Goal: Transaction & Acquisition: Purchase product/service

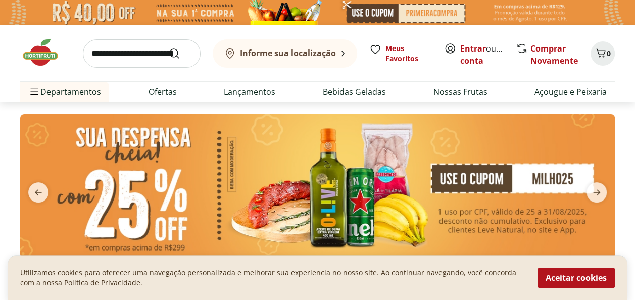
click at [474, 54] on span "Entrar ou Criar conta" at bounding box center [482, 54] width 45 height 24
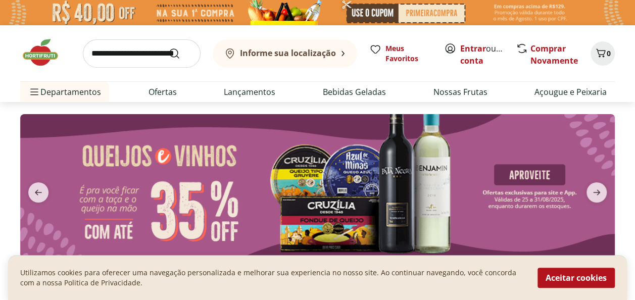
click at [470, 54] on span "Entrar ou Criar conta" at bounding box center [482, 54] width 45 height 24
click at [482, 55] on link "Criar conta" at bounding box center [488, 54] width 56 height 23
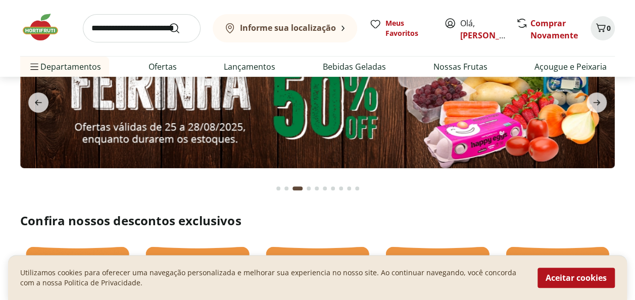
scroll to position [50, 0]
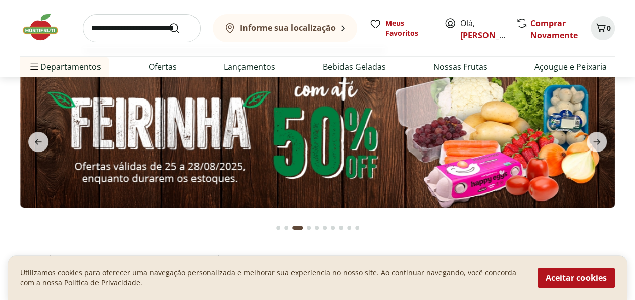
click at [91, 29] on input "search" at bounding box center [142, 28] width 118 height 28
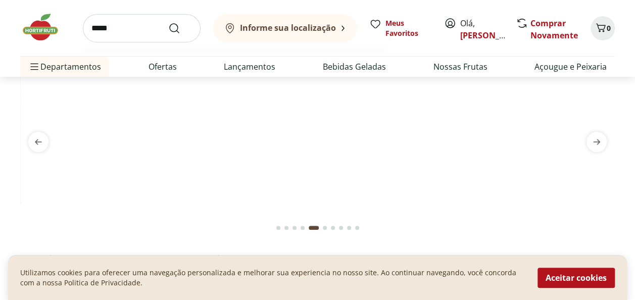
type input "*****"
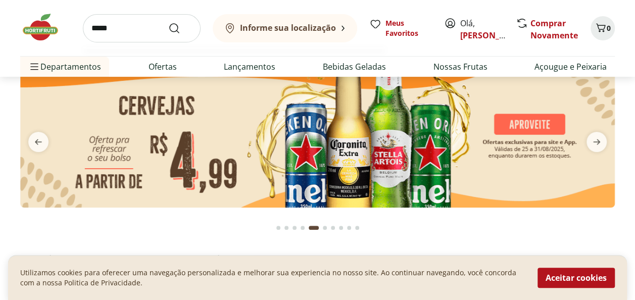
click at [168, 22] on button "Submit Search" at bounding box center [180, 28] width 24 height 12
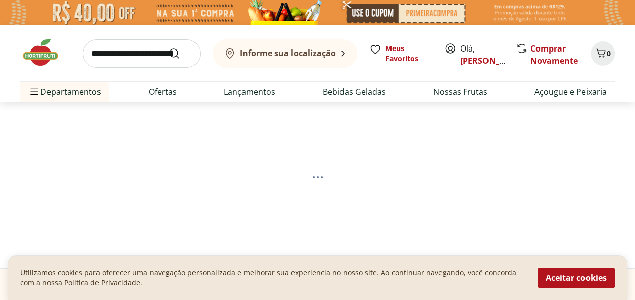
select select "**********"
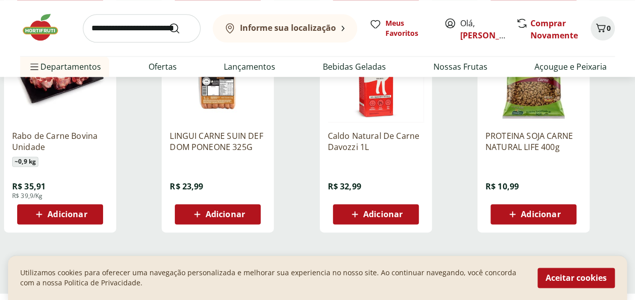
scroll to position [656, 0]
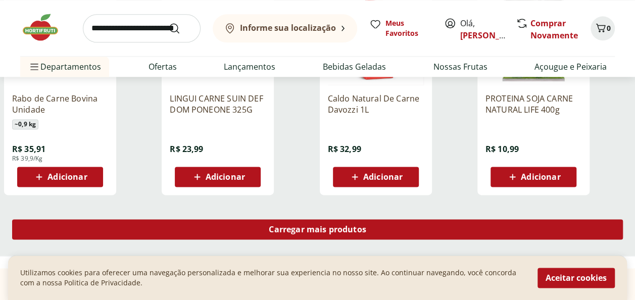
click at [306, 229] on span "Carregar mais produtos" at bounding box center [317, 229] width 97 height 8
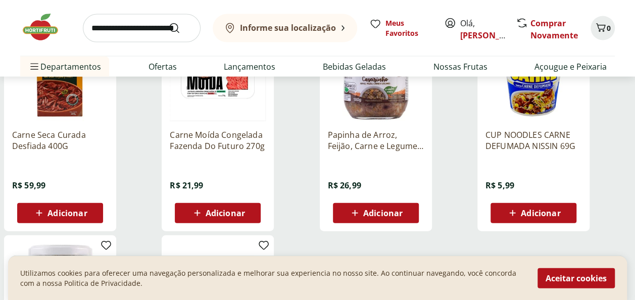
scroll to position [858, 0]
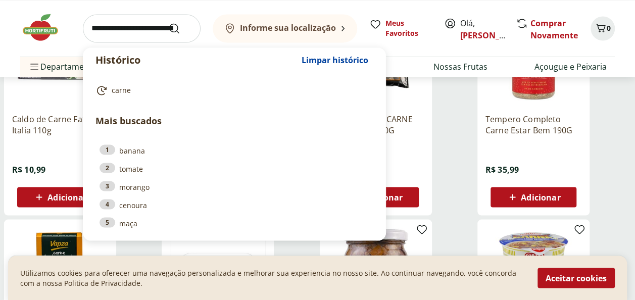
click at [88, 27] on input "search" at bounding box center [142, 28] width 118 height 28
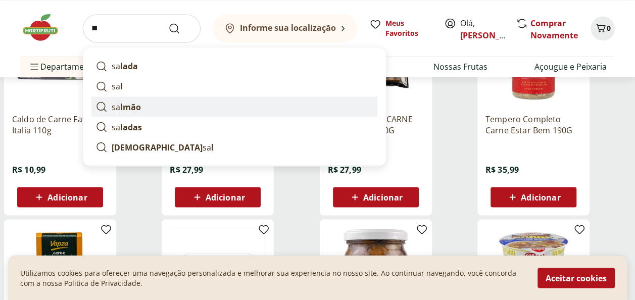
click at [127, 107] on strong "lmão" at bounding box center [130, 106] width 21 height 11
type input "******"
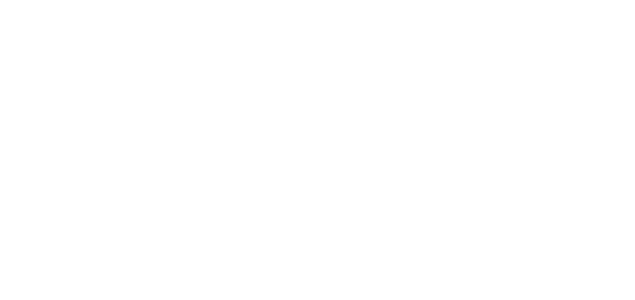
select select "**********"
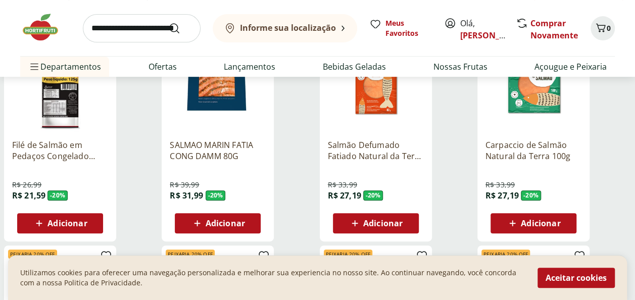
scroll to position [202, 0]
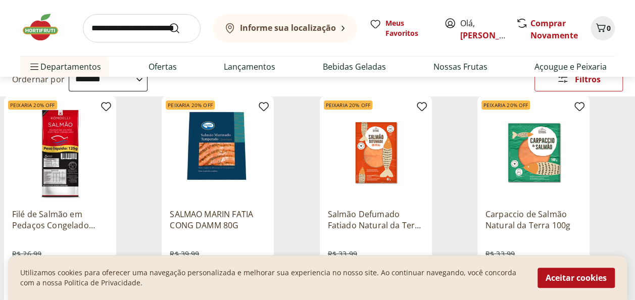
scroll to position [108, 0]
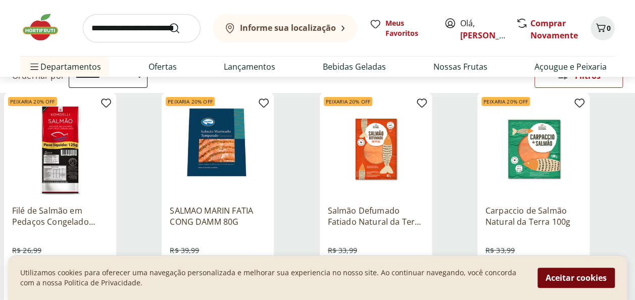
click at [561, 275] on button "Aceitar cookies" at bounding box center [575, 278] width 77 height 20
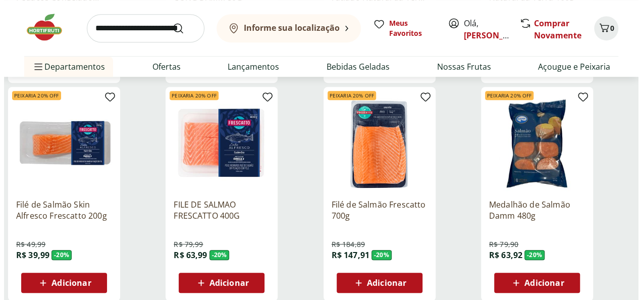
scroll to position [404, 0]
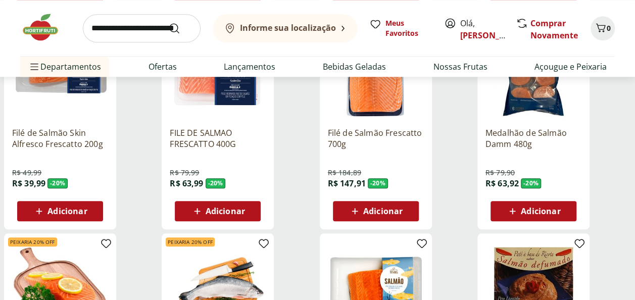
click at [384, 207] on span "Adicionar" at bounding box center [382, 211] width 39 height 8
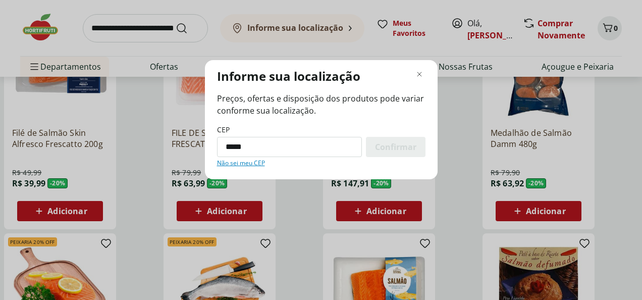
type input "*********"
click at [383, 146] on span "Confirmar" at bounding box center [395, 147] width 41 height 8
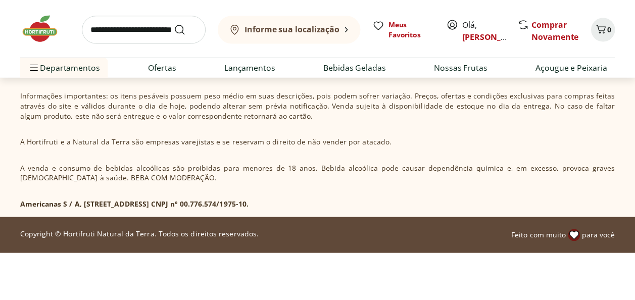
scroll to position [302, 0]
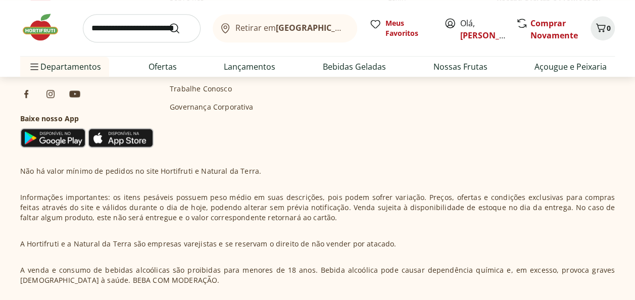
select select "**********"
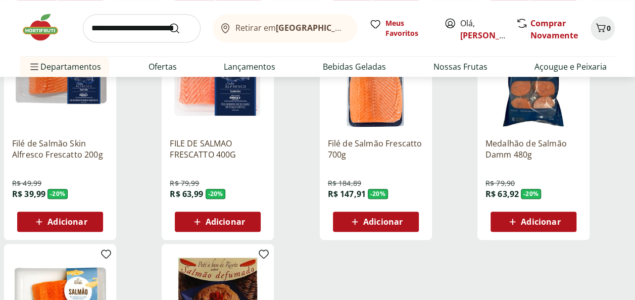
scroll to position [408, 0]
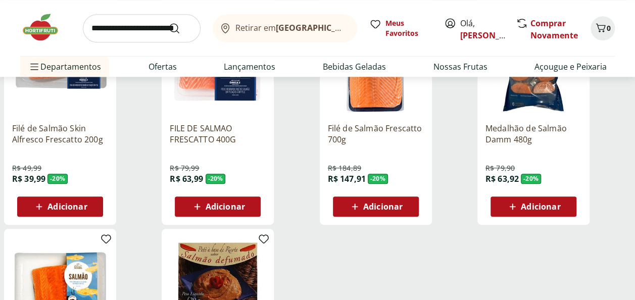
click at [372, 209] on span "Adicionar" at bounding box center [382, 206] width 39 height 8
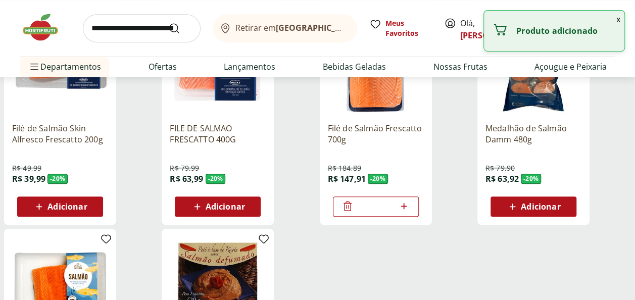
click at [37, 27] on img at bounding box center [45, 27] width 50 height 30
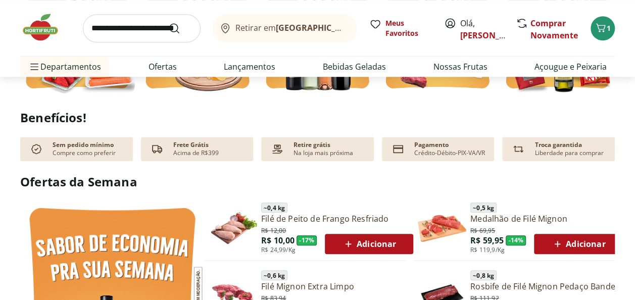
scroll to position [322, 0]
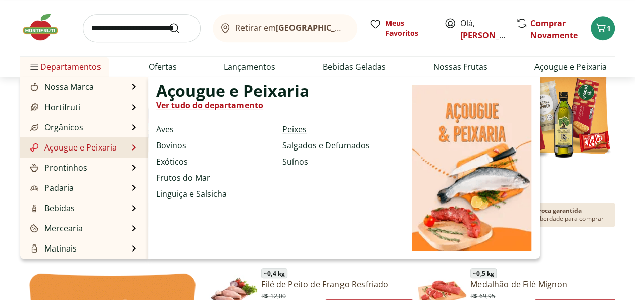
click at [298, 125] on link "Peixes" at bounding box center [294, 129] width 24 height 12
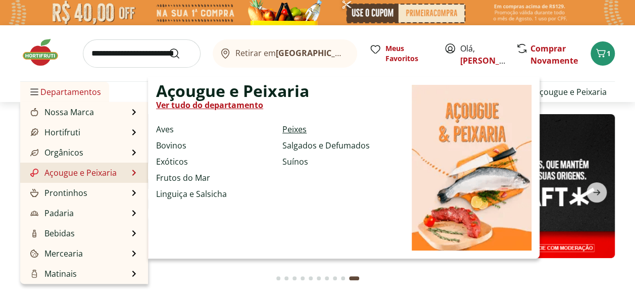
select select "**********"
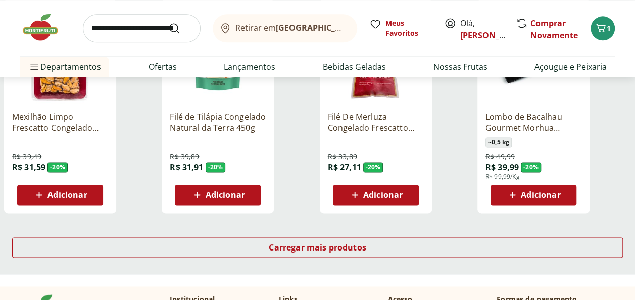
scroll to position [612, 0]
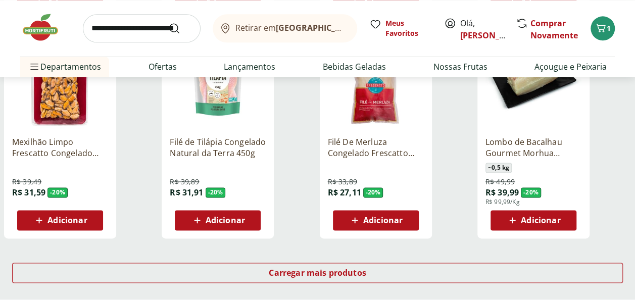
click at [553, 216] on span "Adicionar" at bounding box center [540, 220] width 39 height 8
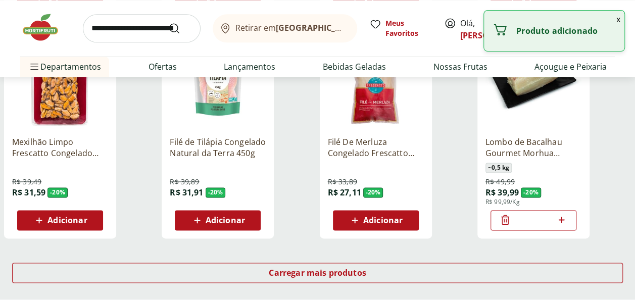
click at [565, 220] on icon at bounding box center [561, 220] width 13 height 12
type input "*"
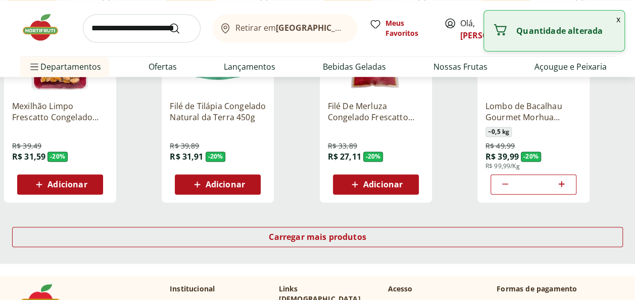
scroll to position [698, 0]
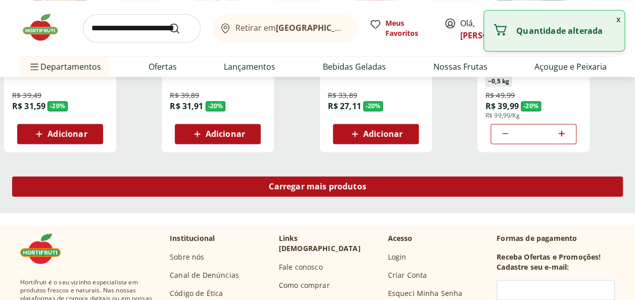
click at [327, 183] on span "Carregar mais produtos" at bounding box center [317, 186] width 97 height 8
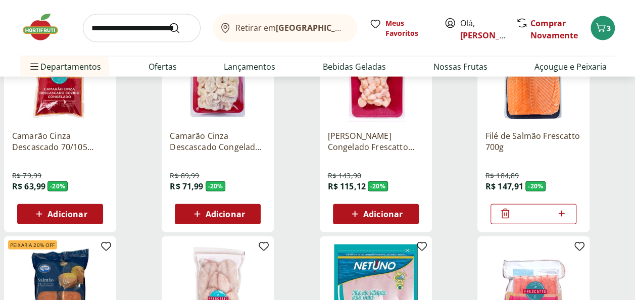
scroll to position [1064, 0]
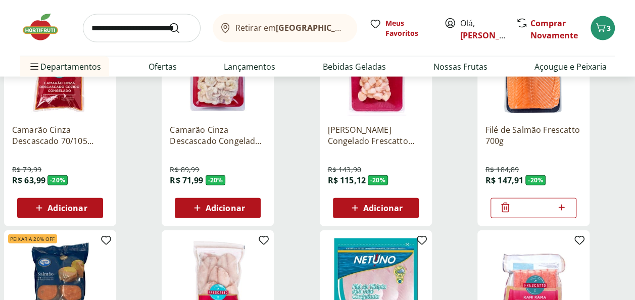
click at [559, 207] on icon at bounding box center [561, 207] width 6 height 6
type input "*"
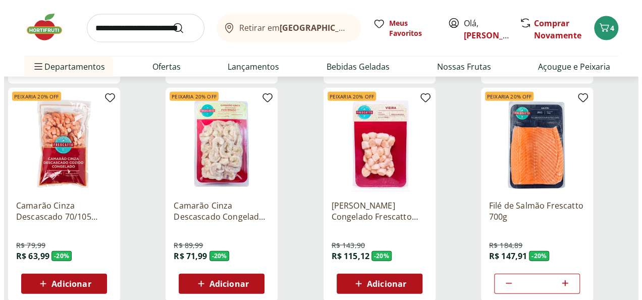
scroll to position [971, 0]
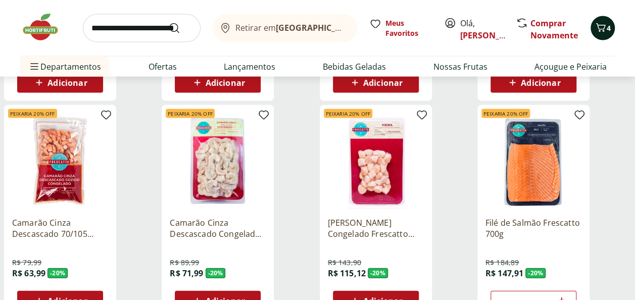
click at [602, 23] on icon "Carrinho" at bounding box center [600, 28] width 12 height 12
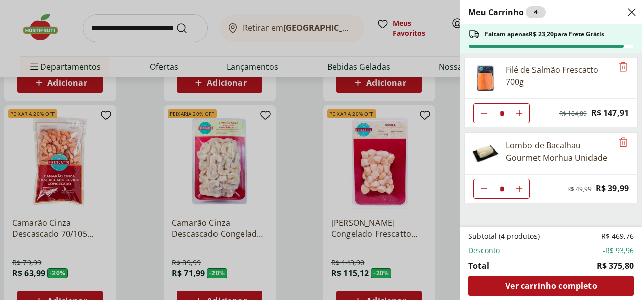
click at [519, 123] on button "Aumentar Quantidade" at bounding box center [519, 113] width 20 height 20
type input "*"
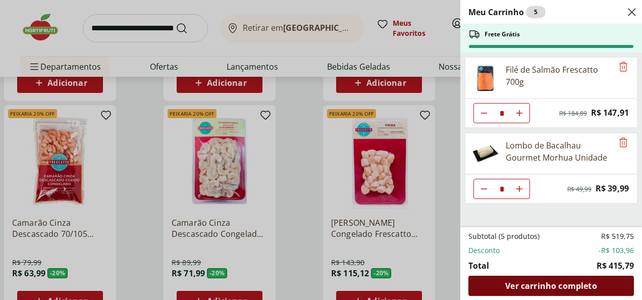
click at [541, 286] on span "Ver carrinho completo" at bounding box center [550, 286] width 91 height 8
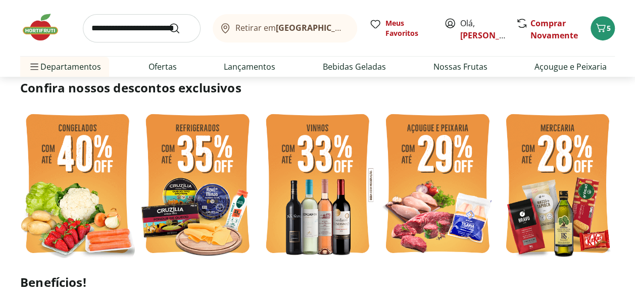
scroll to position [253, 0]
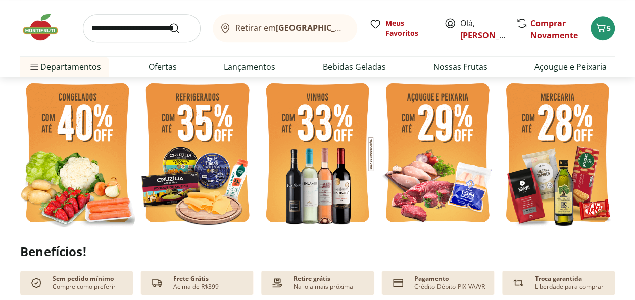
click at [541, 128] on img at bounding box center [557, 153] width 115 height 153
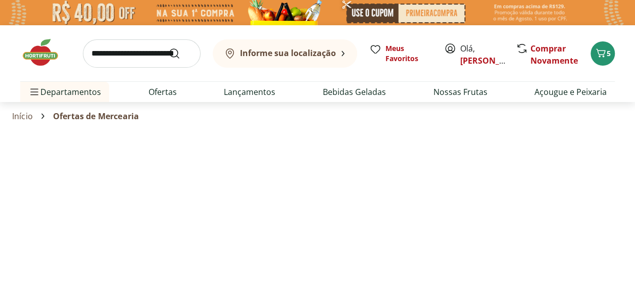
select select "**********"
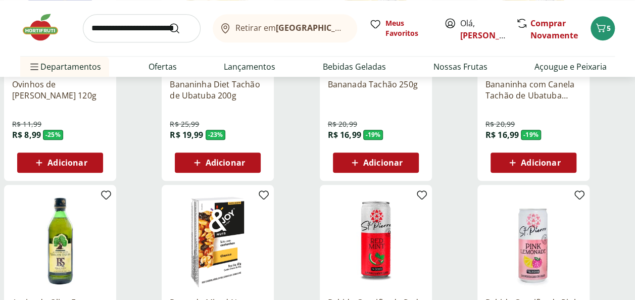
scroll to position [422, 0]
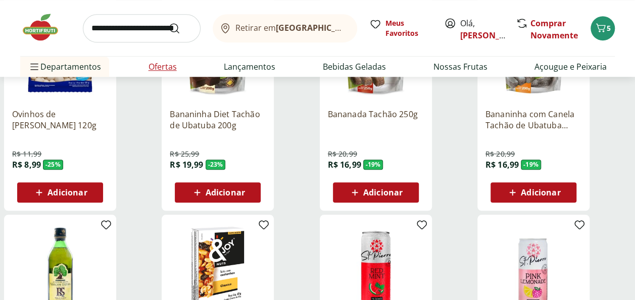
click at [161, 67] on link "Ofertas" at bounding box center [162, 67] width 28 height 12
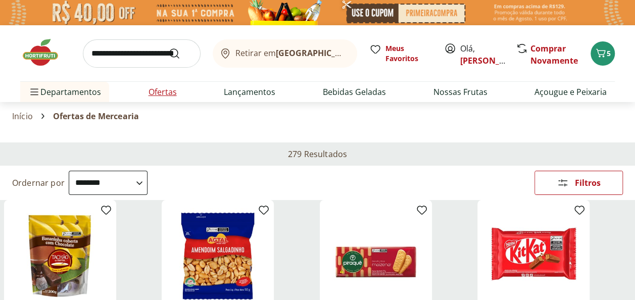
select select "**********"
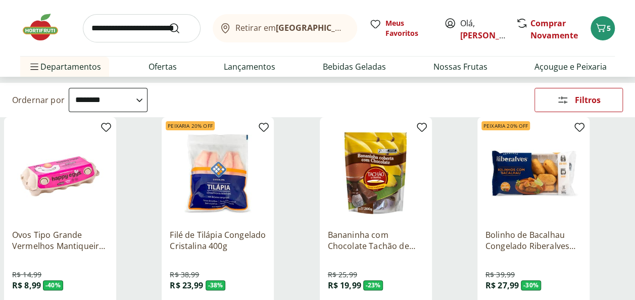
scroll to position [186, 0]
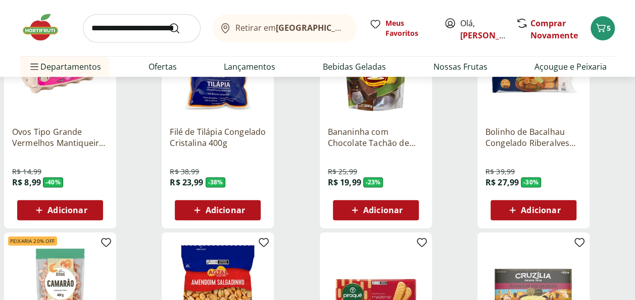
click at [45, 208] on span "Adicionar" at bounding box center [60, 210] width 54 height 12
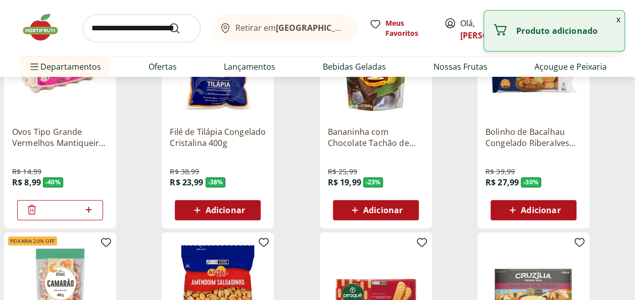
click at [88, 208] on icon at bounding box center [88, 210] width 6 height 6
type input "*"
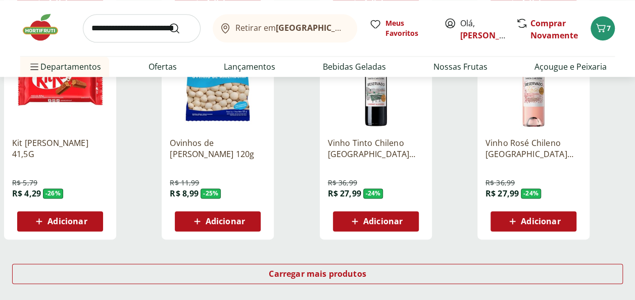
scroll to position [648, 0]
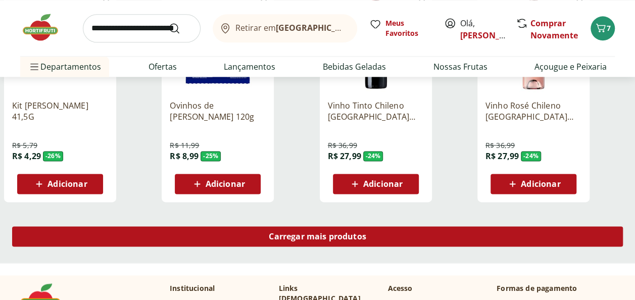
click at [302, 232] on span "Carregar mais produtos" at bounding box center [317, 236] width 97 height 8
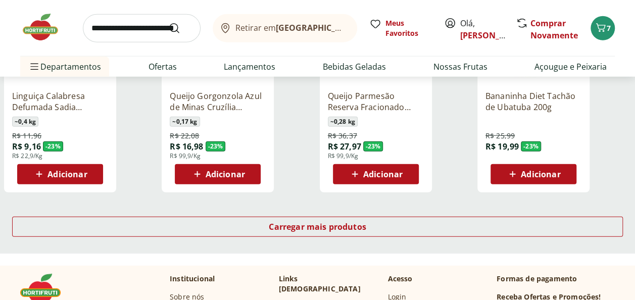
scroll to position [1322, 0]
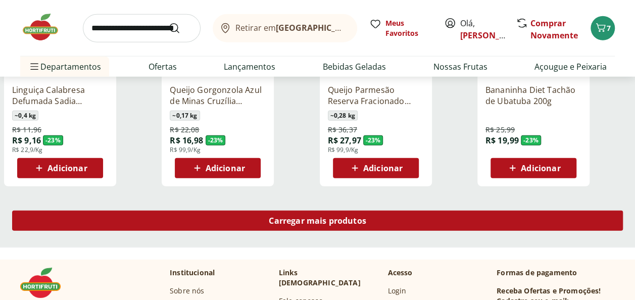
click at [323, 222] on span "Carregar mais produtos" at bounding box center [317, 221] width 97 height 8
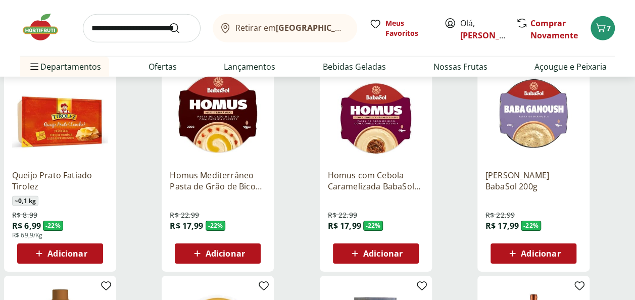
scroll to position [1541, 0]
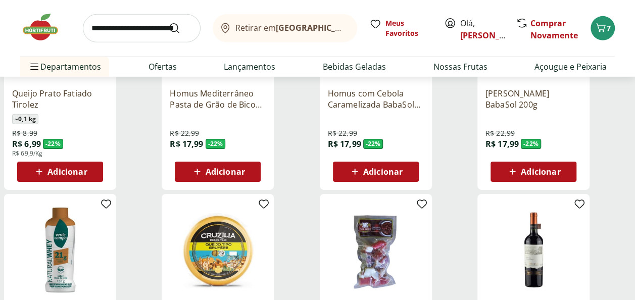
click at [60, 174] on span "Adicionar" at bounding box center [66, 172] width 39 height 8
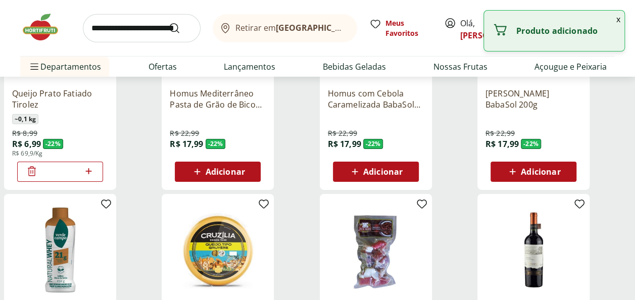
click at [89, 173] on icon at bounding box center [88, 171] width 6 height 6
type input "*"
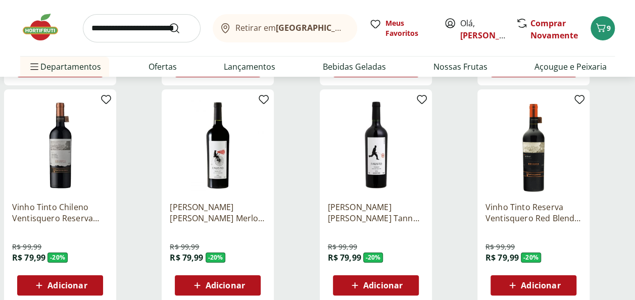
scroll to position [1945, 0]
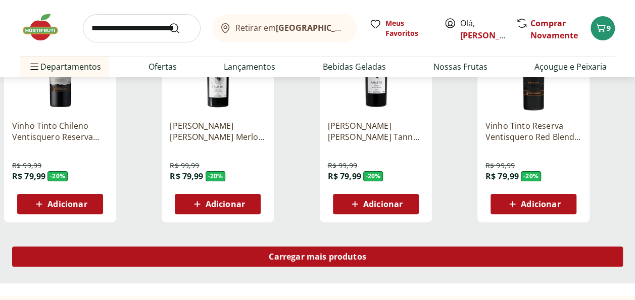
click at [297, 256] on span "Carregar mais produtos" at bounding box center [317, 256] width 97 height 8
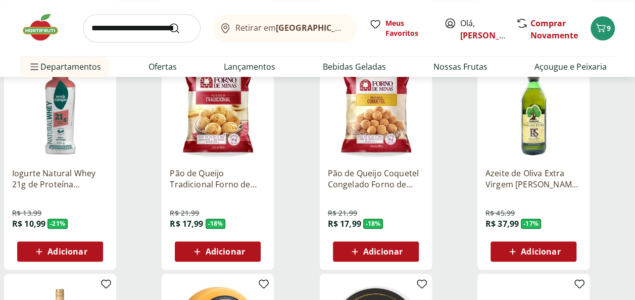
scroll to position [2360, 0]
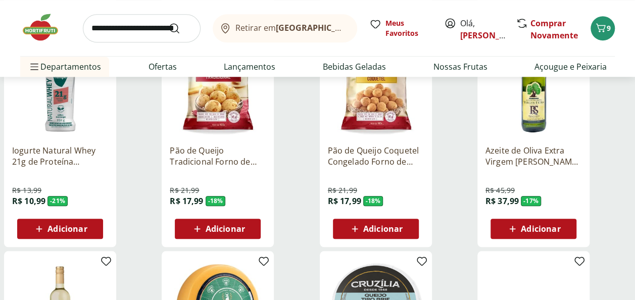
click at [531, 232] on span "Adicionar" at bounding box center [540, 229] width 39 height 8
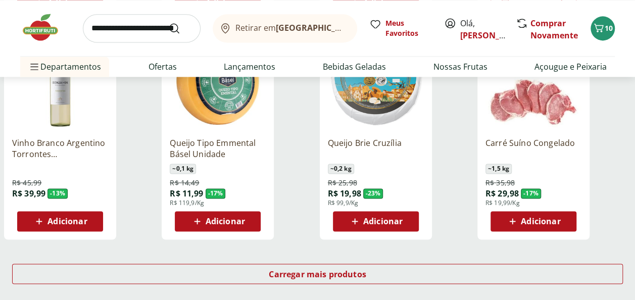
scroll to position [2541, 0]
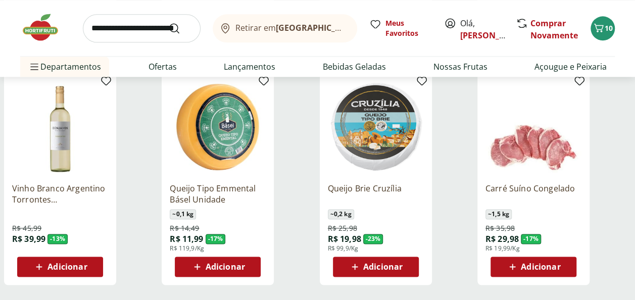
click at [361, 269] on span "Adicionar" at bounding box center [375, 267] width 54 height 12
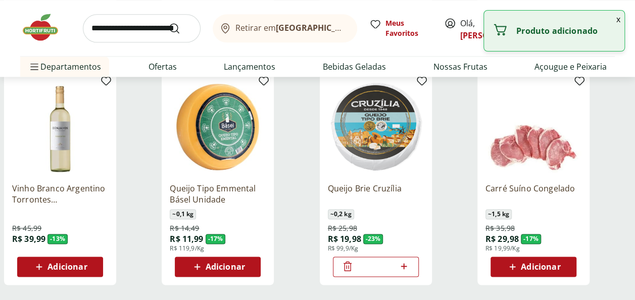
click at [231, 270] on span "Adicionar" at bounding box center [224, 267] width 39 height 8
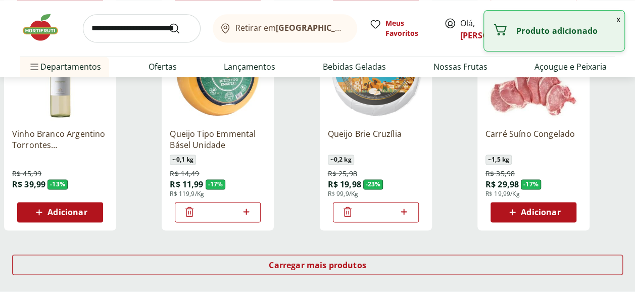
scroll to position [2645, 0]
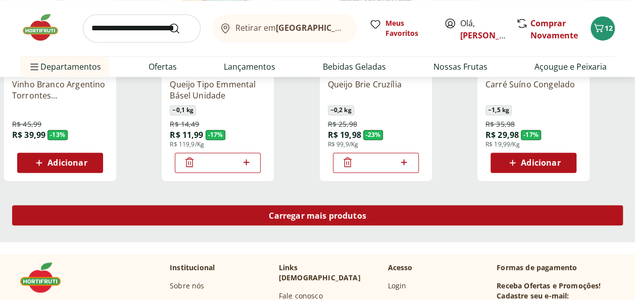
click at [287, 211] on span "Carregar mais produtos" at bounding box center [317, 215] width 97 height 8
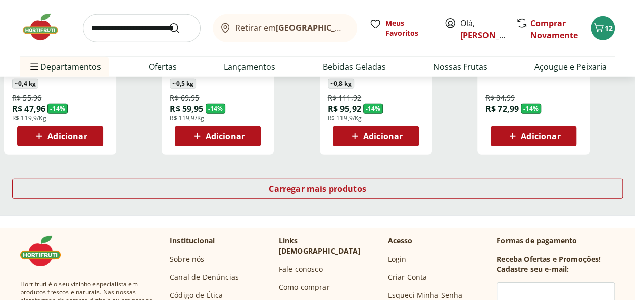
scroll to position [3350, 0]
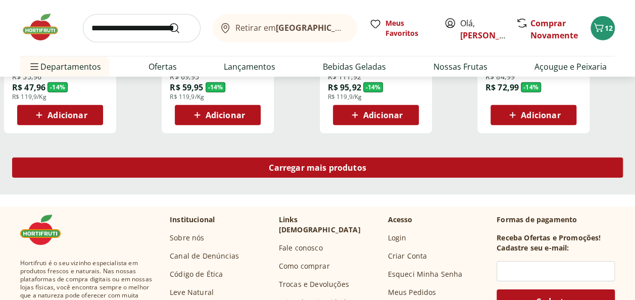
click at [296, 171] on span "Carregar mais produtos" at bounding box center [317, 168] width 97 height 8
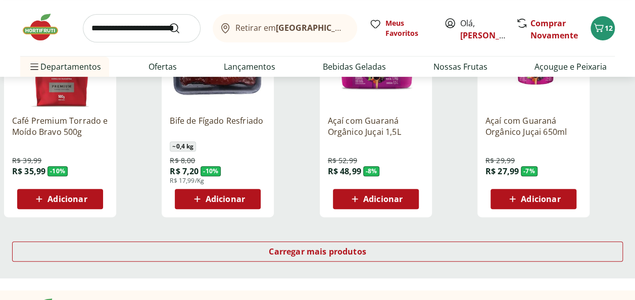
scroll to position [4047, 0]
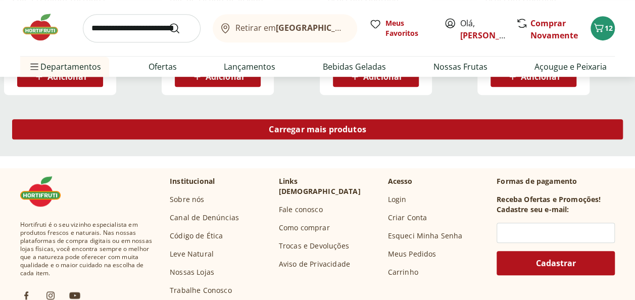
click at [275, 127] on span "Carregar mais produtos" at bounding box center [317, 129] width 97 height 8
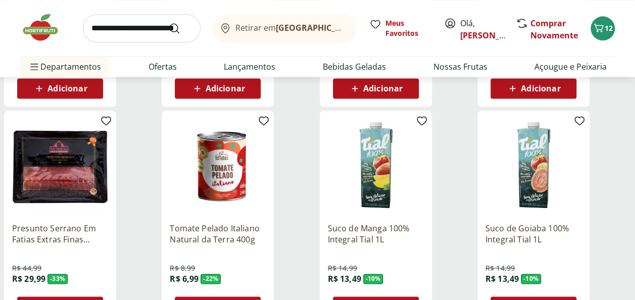
scroll to position [4614, 0]
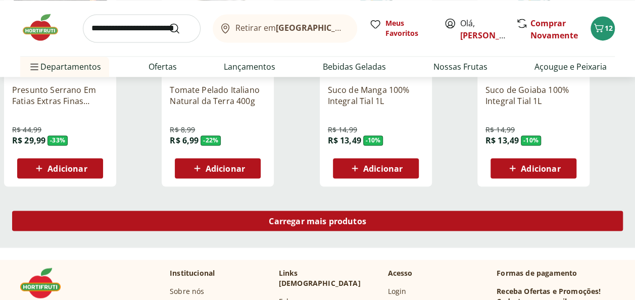
click at [351, 224] on span "Carregar mais produtos" at bounding box center [317, 221] width 97 height 8
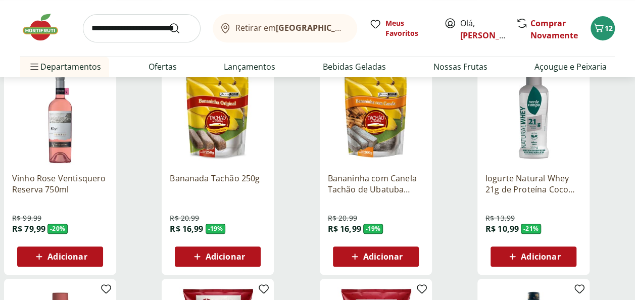
scroll to position [1331, 0]
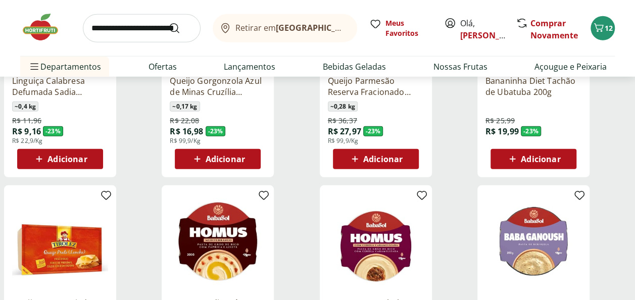
click at [100, 27] on input "search" at bounding box center [142, 28] width 118 height 28
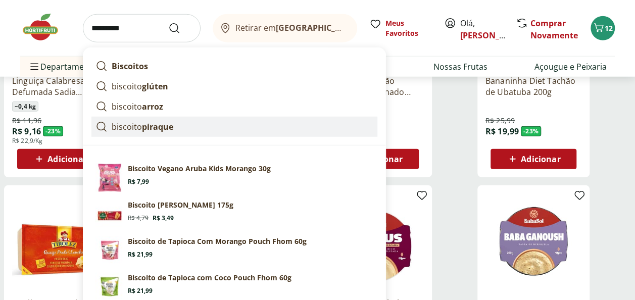
click at [128, 129] on p "biscoito piraque" at bounding box center [143, 127] width 62 height 12
type input "**********"
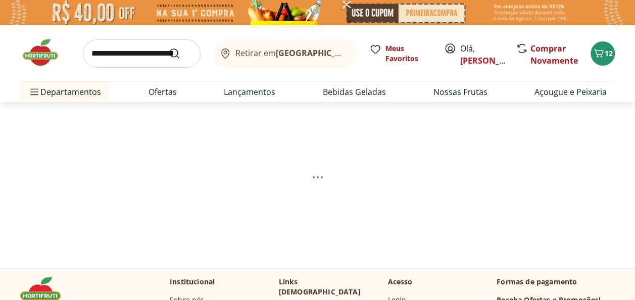
select select "**********"
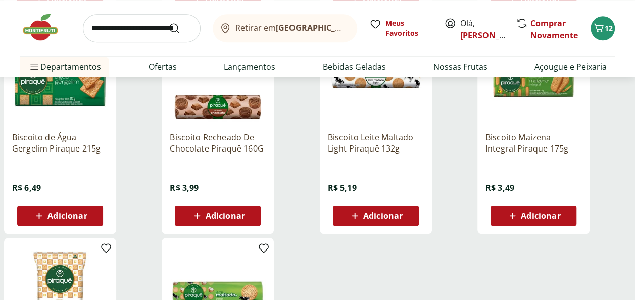
scroll to position [405, 0]
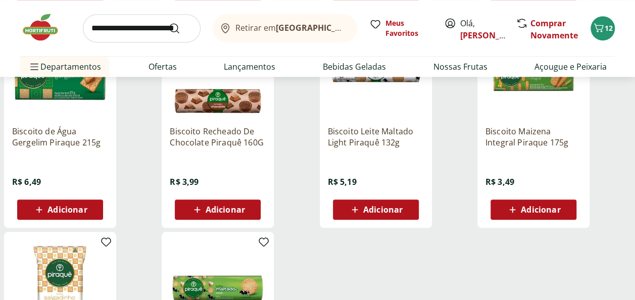
click at [366, 203] on span "Adicionar" at bounding box center [375, 209] width 54 height 12
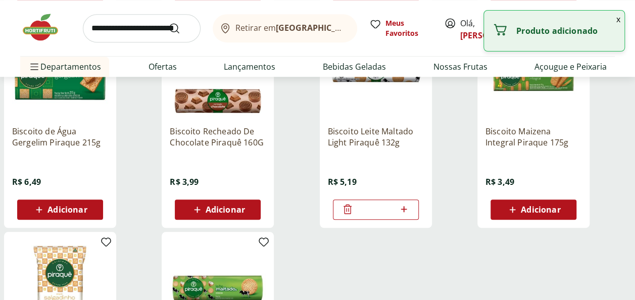
click at [405, 207] on icon at bounding box center [403, 209] width 13 height 12
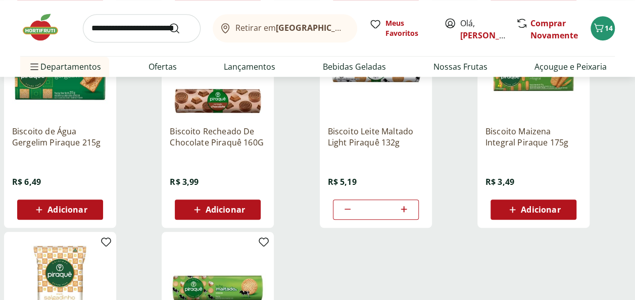
click at [405, 207] on icon at bounding box center [403, 209] width 13 height 12
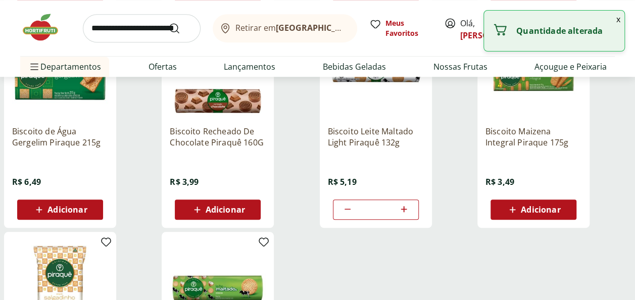
click at [405, 207] on icon at bounding box center [403, 209] width 13 height 12
type input "*"
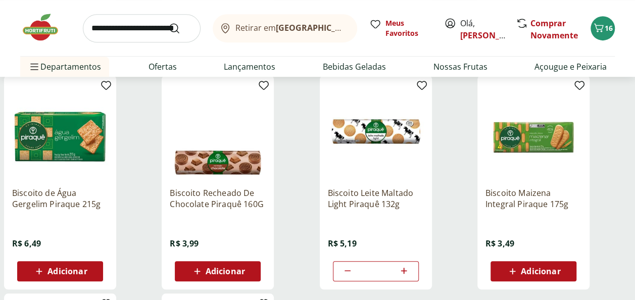
scroll to position [366, 0]
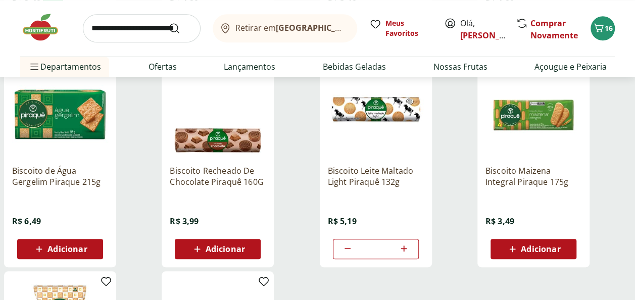
click at [62, 251] on span "Adicionar" at bounding box center [66, 249] width 39 height 8
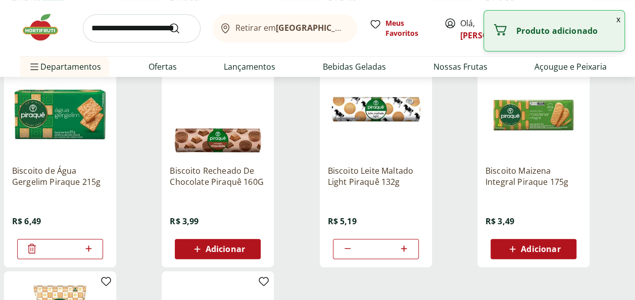
click at [87, 246] on icon at bounding box center [88, 248] width 13 height 12
type input "*"
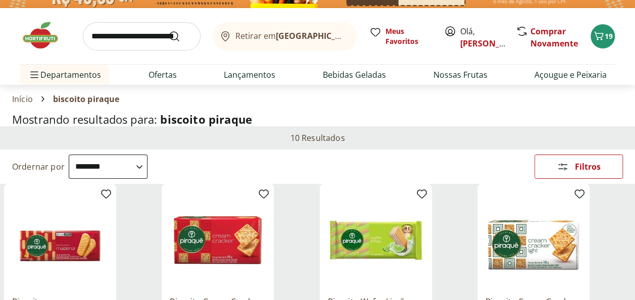
scroll to position [0, 0]
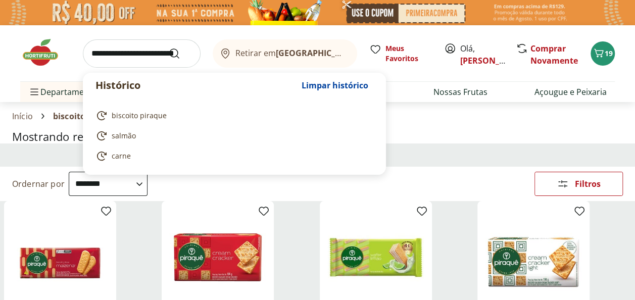
click at [122, 51] on input "search" at bounding box center [142, 53] width 118 height 28
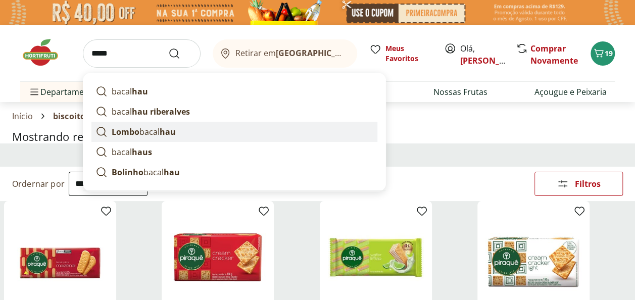
click at [134, 132] on strong "Lombo" at bounding box center [126, 131] width 28 height 11
type input "**********"
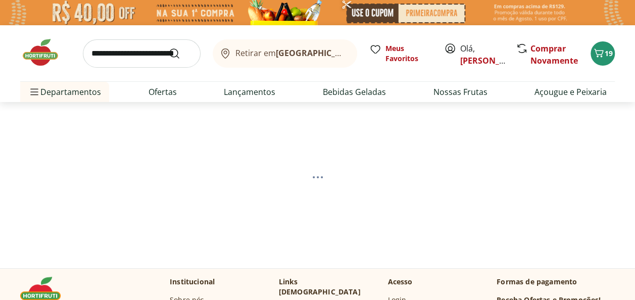
select select "**********"
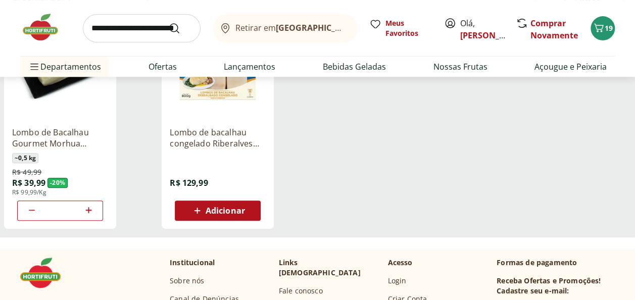
scroll to position [37, 0]
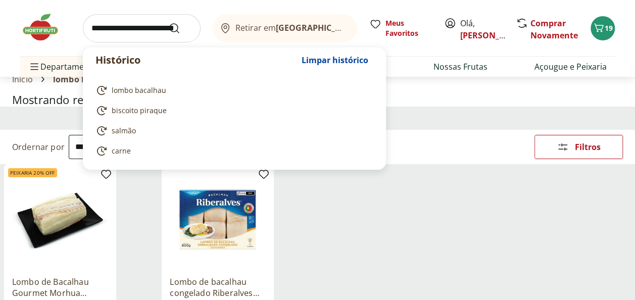
click at [118, 31] on input "search" at bounding box center [142, 28] width 118 height 28
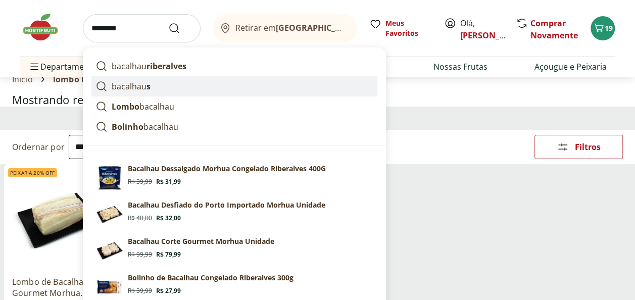
click at [128, 81] on p "bacalhau s" at bounding box center [131, 86] width 39 height 12
type input "*********"
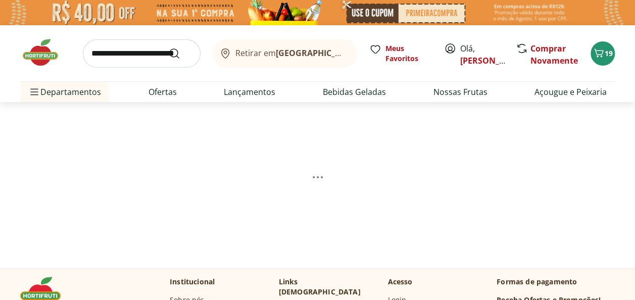
select select "**********"
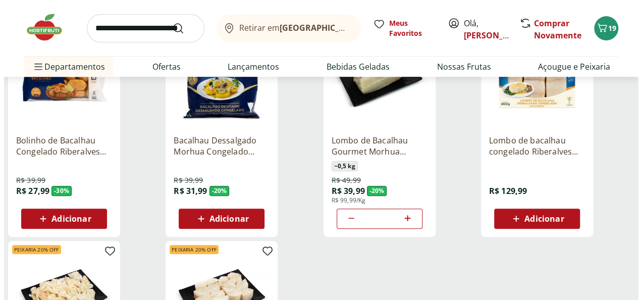
scroll to position [226, 0]
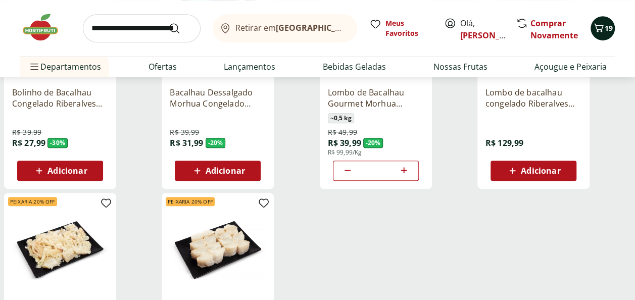
click at [606, 22] on div "19" at bounding box center [602, 28] width 8 height 16
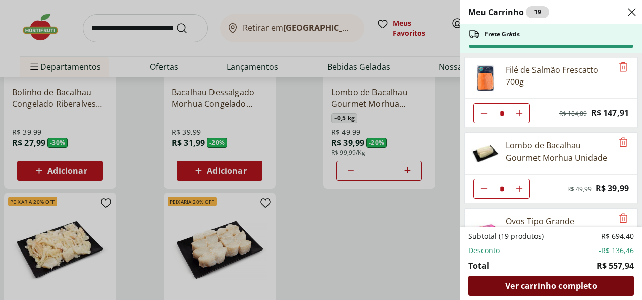
click at [561, 287] on span "Ver carrinho completo" at bounding box center [550, 286] width 91 height 8
click at [561, 286] on span "Ver carrinho completo" at bounding box center [550, 286] width 91 height 8
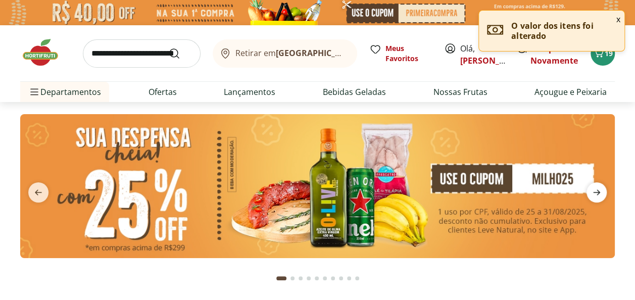
click at [598, 184] on span "next" at bounding box center [596, 192] width 20 height 20
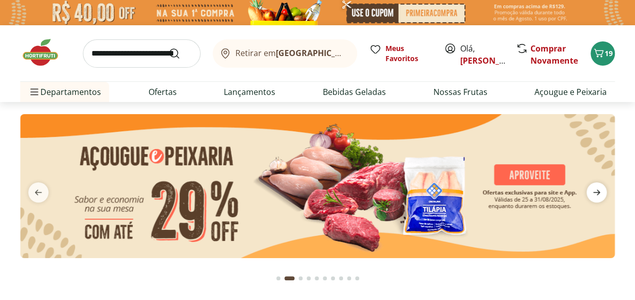
click at [595, 190] on icon "next" at bounding box center [596, 192] width 12 height 12
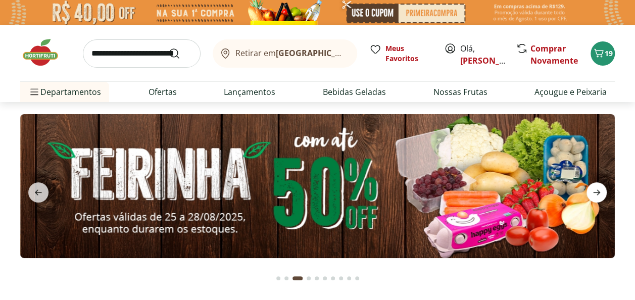
click at [595, 190] on icon "next" at bounding box center [596, 192] width 12 height 12
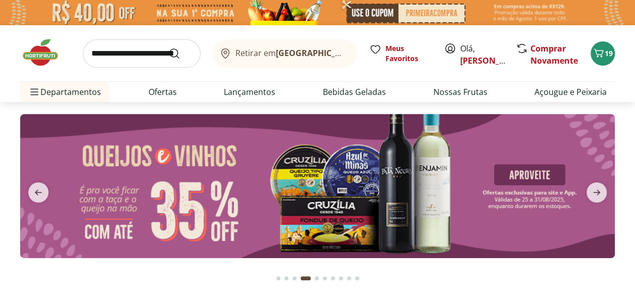
click at [246, 202] on img at bounding box center [317, 186] width 594 height 144
select select "**********"
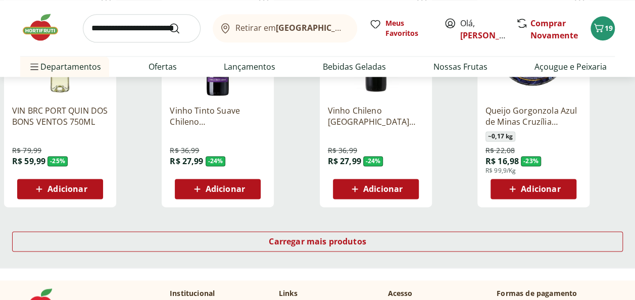
scroll to position [698, 0]
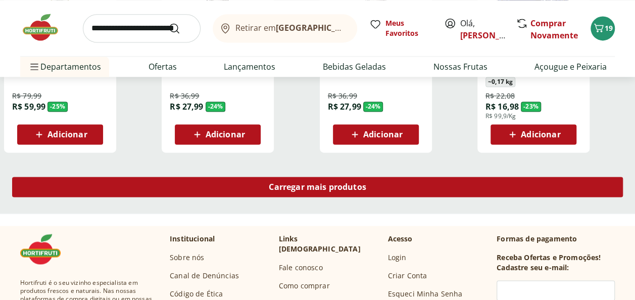
click at [317, 185] on span "Carregar mais produtos" at bounding box center [317, 187] width 97 height 8
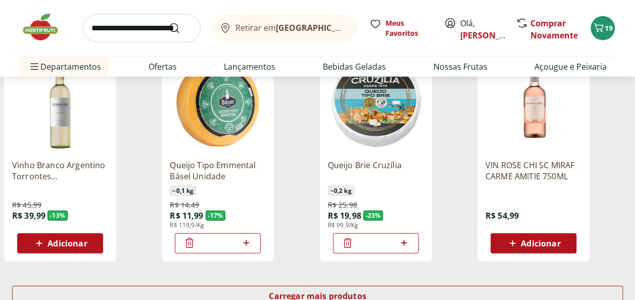
scroll to position [1300, 0]
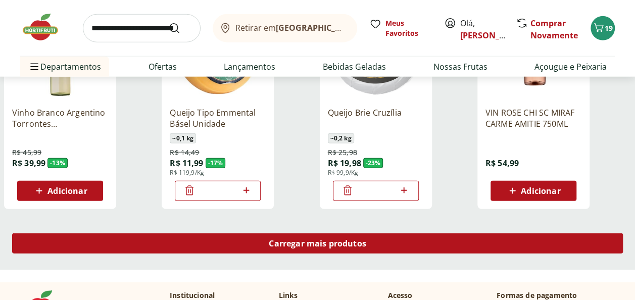
click at [335, 246] on span "Carregar mais produtos" at bounding box center [317, 243] width 97 height 8
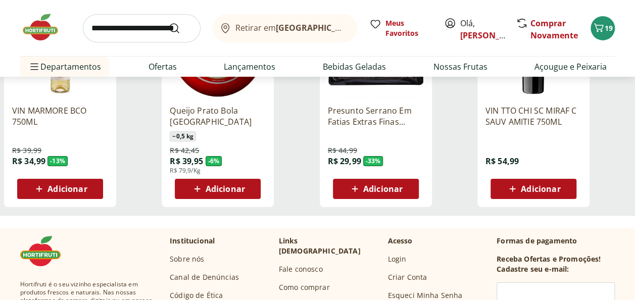
scroll to position [1664, 0]
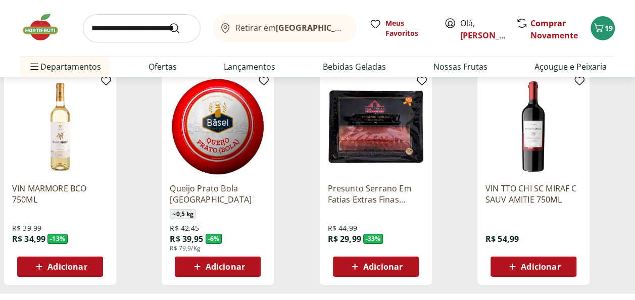
click at [364, 266] on span "Adicionar" at bounding box center [382, 267] width 39 height 8
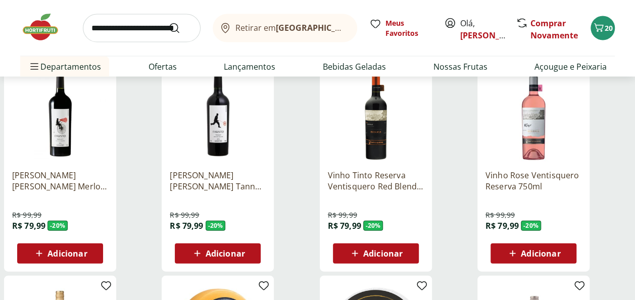
scroll to position [755, 0]
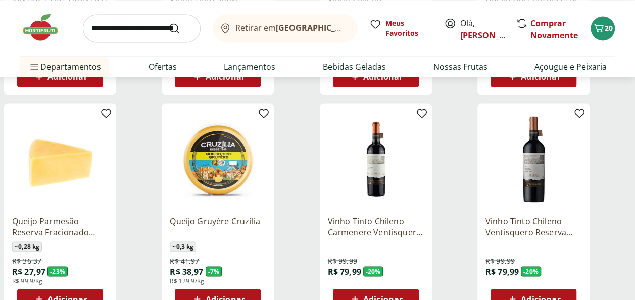
click at [40, 22] on img at bounding box center [45, 27] width 50 height 30
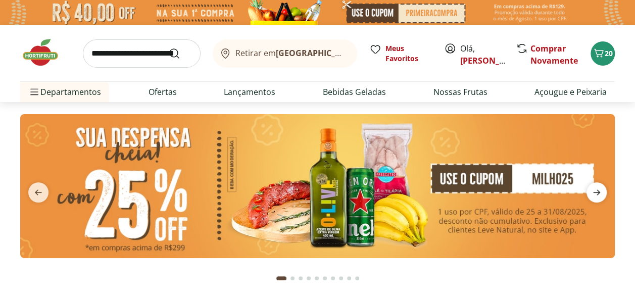
click at [597, 189] on icon "next" at bounding box center [596, 192] width 7 height 6
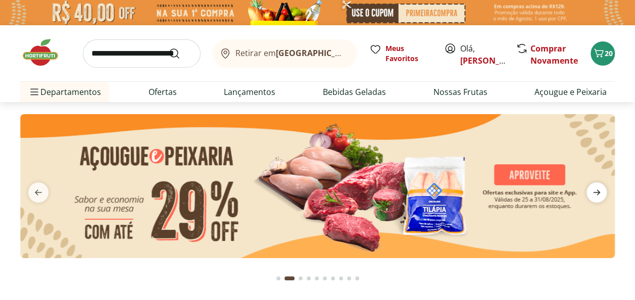
click at [596, 190] on icon "next" at bounding box center [596, 192] width 12 height 12
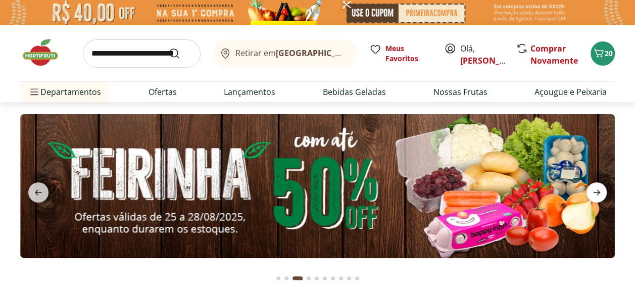
click at [596, 188] on icon "next" at bounding box center [596, 192] width 12 height 12
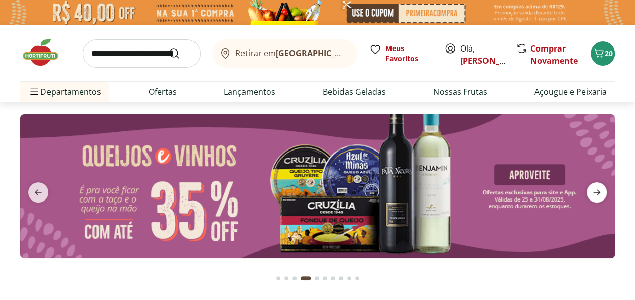
click at [598, 190] on icon "next" at bounding box center [596, 192] width 7 height 6
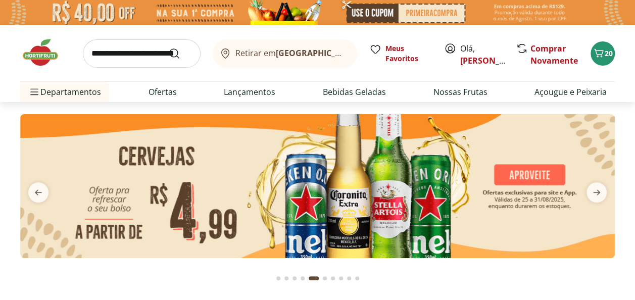
click at [297, 204] on img at bounding box center [317, 186] width 594 height 144
select select "**********"
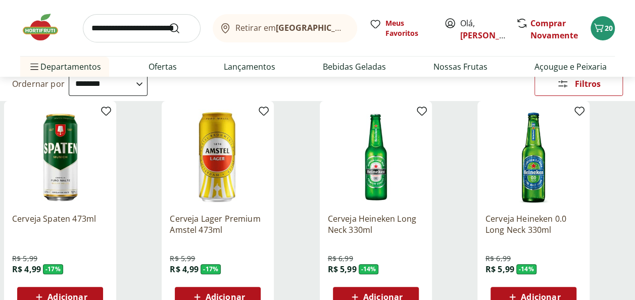
scroll to position [136, 0]
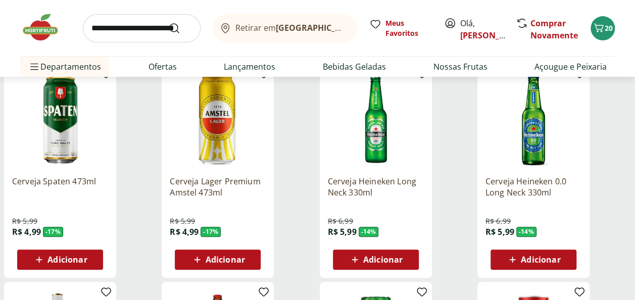
click at [372, 259] on span "Adicionar" at bounding box center [382, 259] width 39 height 8
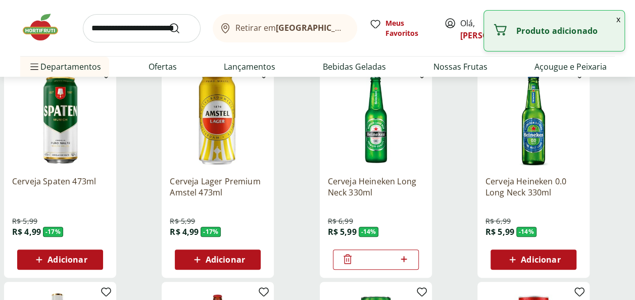
click at [404, 259] on icon at bounding box center [404, 259] width 6 height 6
type input "*"
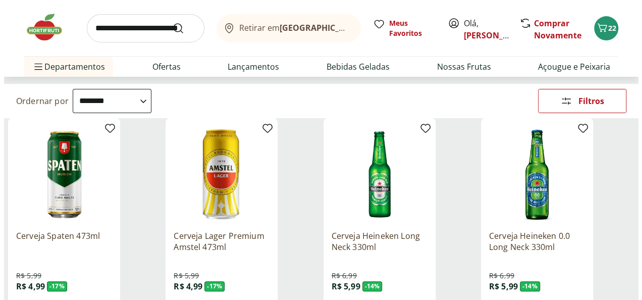
scroll to position [0, 0]
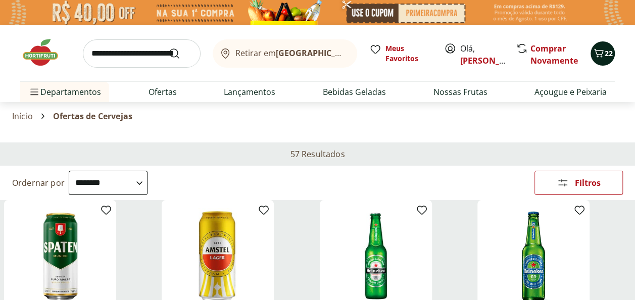
click at [604, 48] on span "22" at bounding box center [608, 53] width 8 height 10
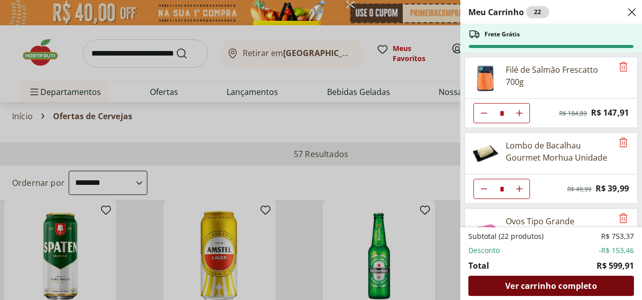
click at [544, 286] on span "Ver carrinho completo" at bounding box center [550, 286] width 91 height 8
